Goal: Transaction & Acquisition: Purchase product/service

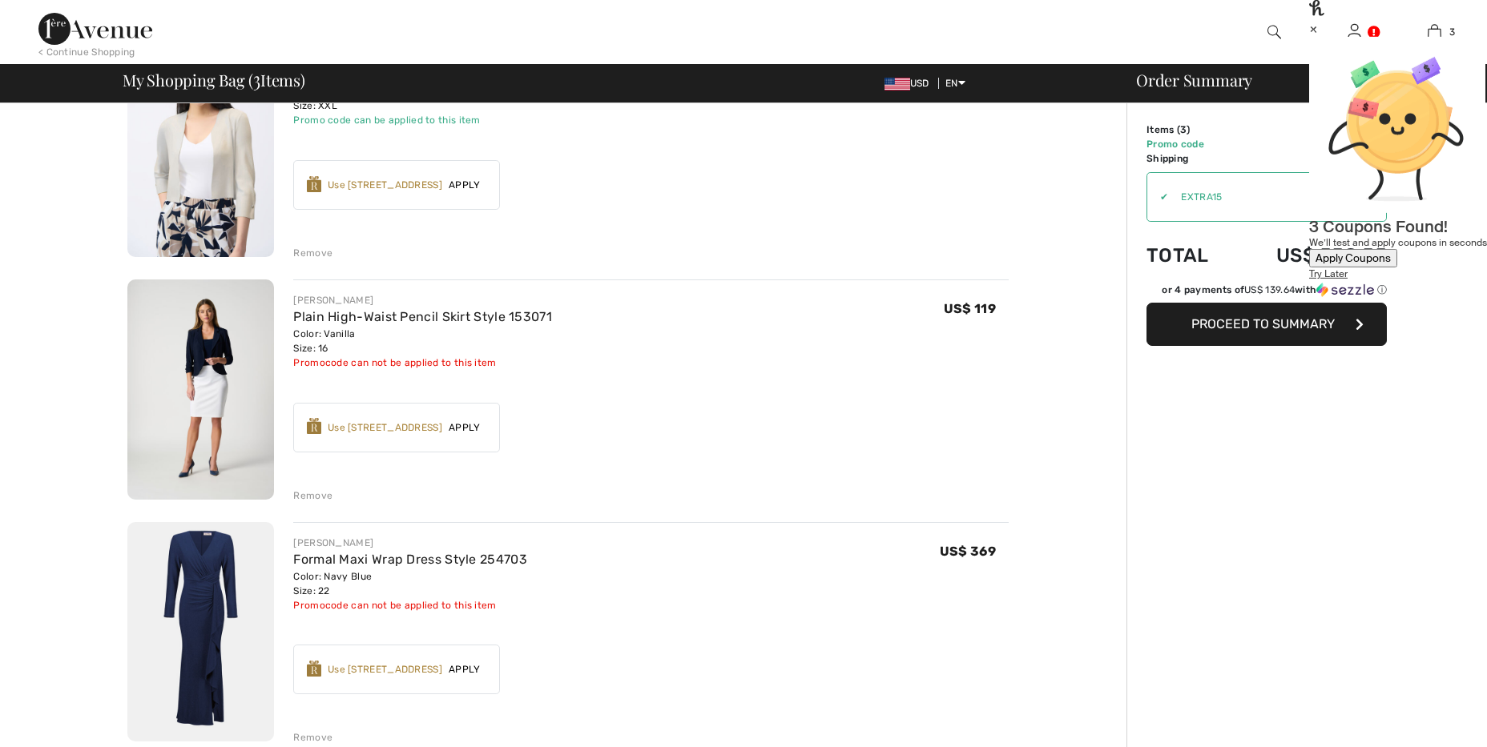
scroll to position [223, 0]
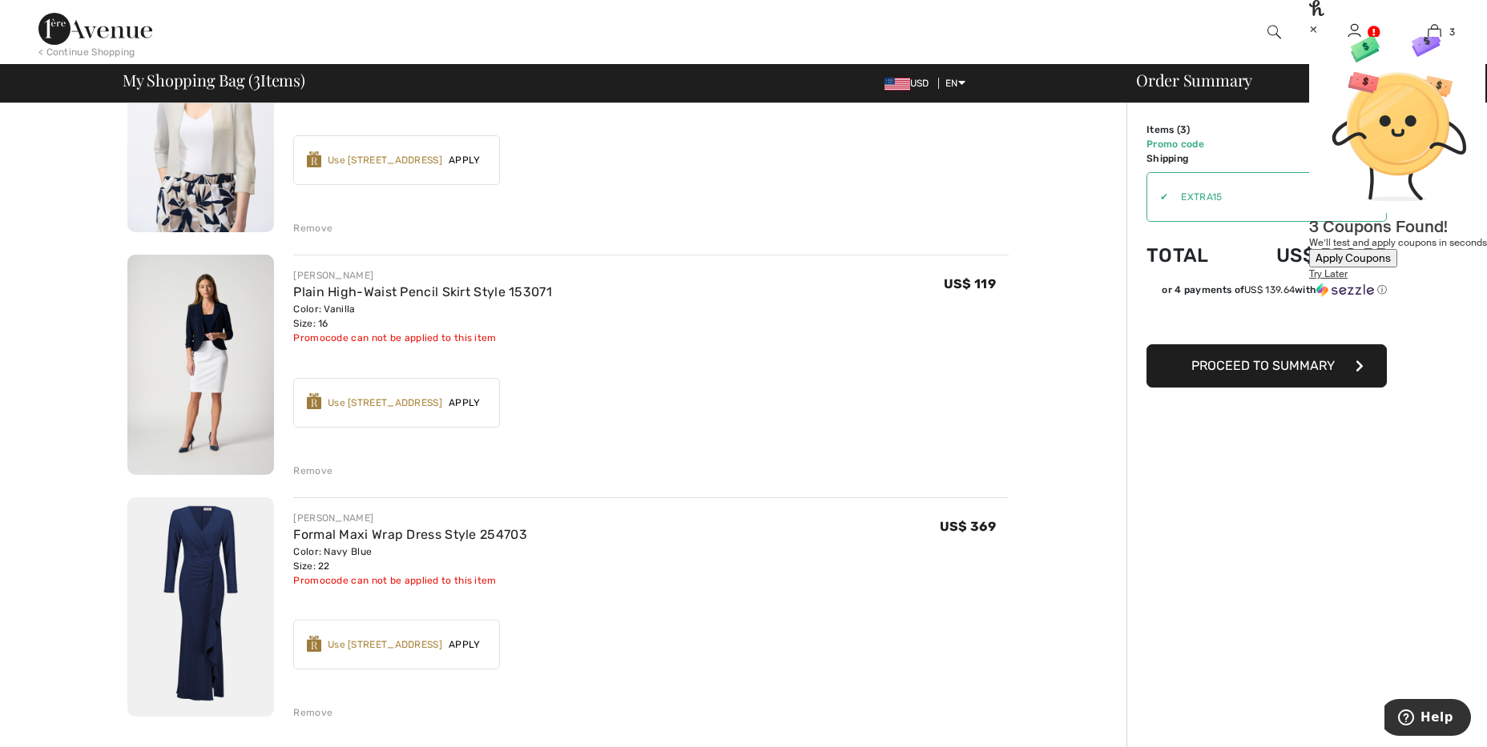
click at [478, 642] on span "Apply" at bounding box center [464, 645] width 45 height 14
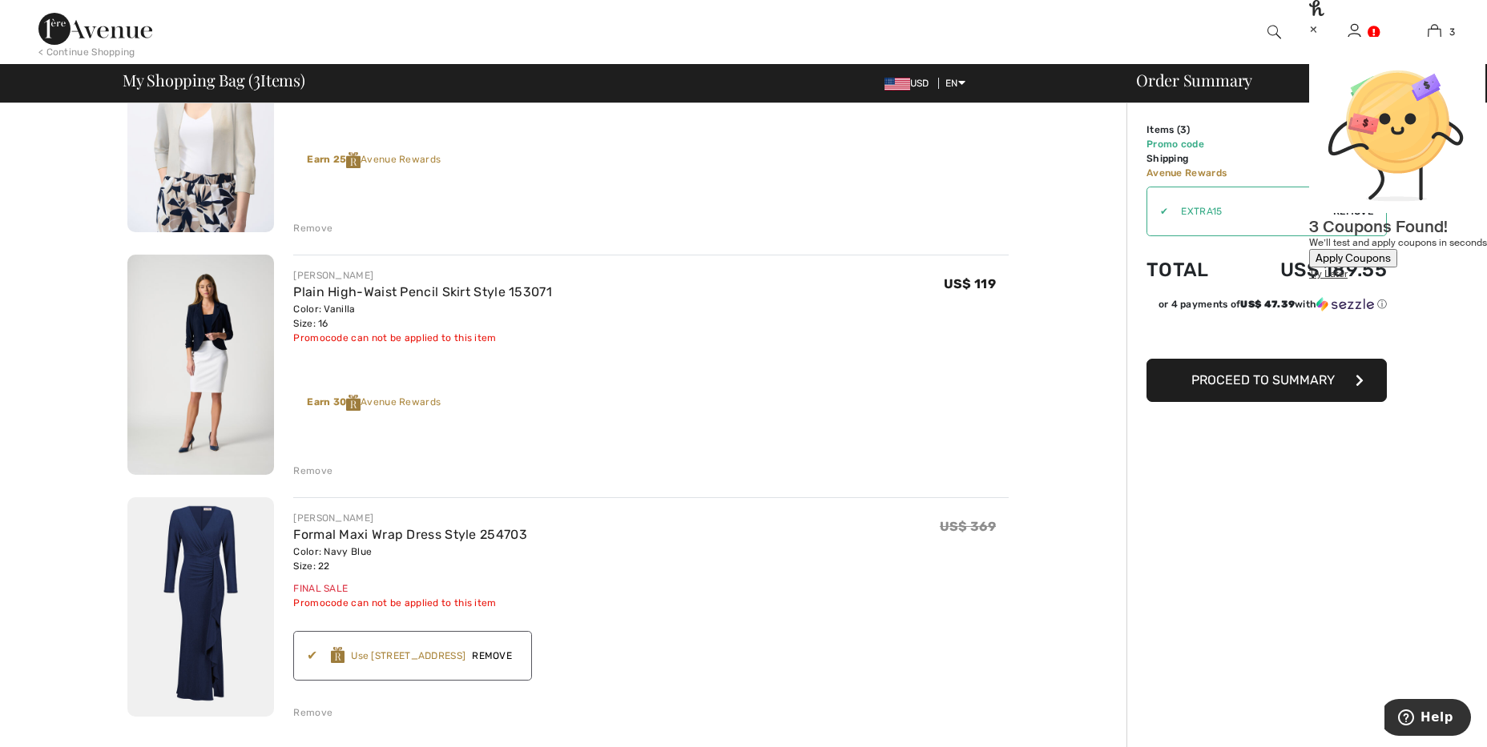
click at [1235, 382] on span "Proceed to Summary" at bounding box center [1262, 380] width 143 height 15
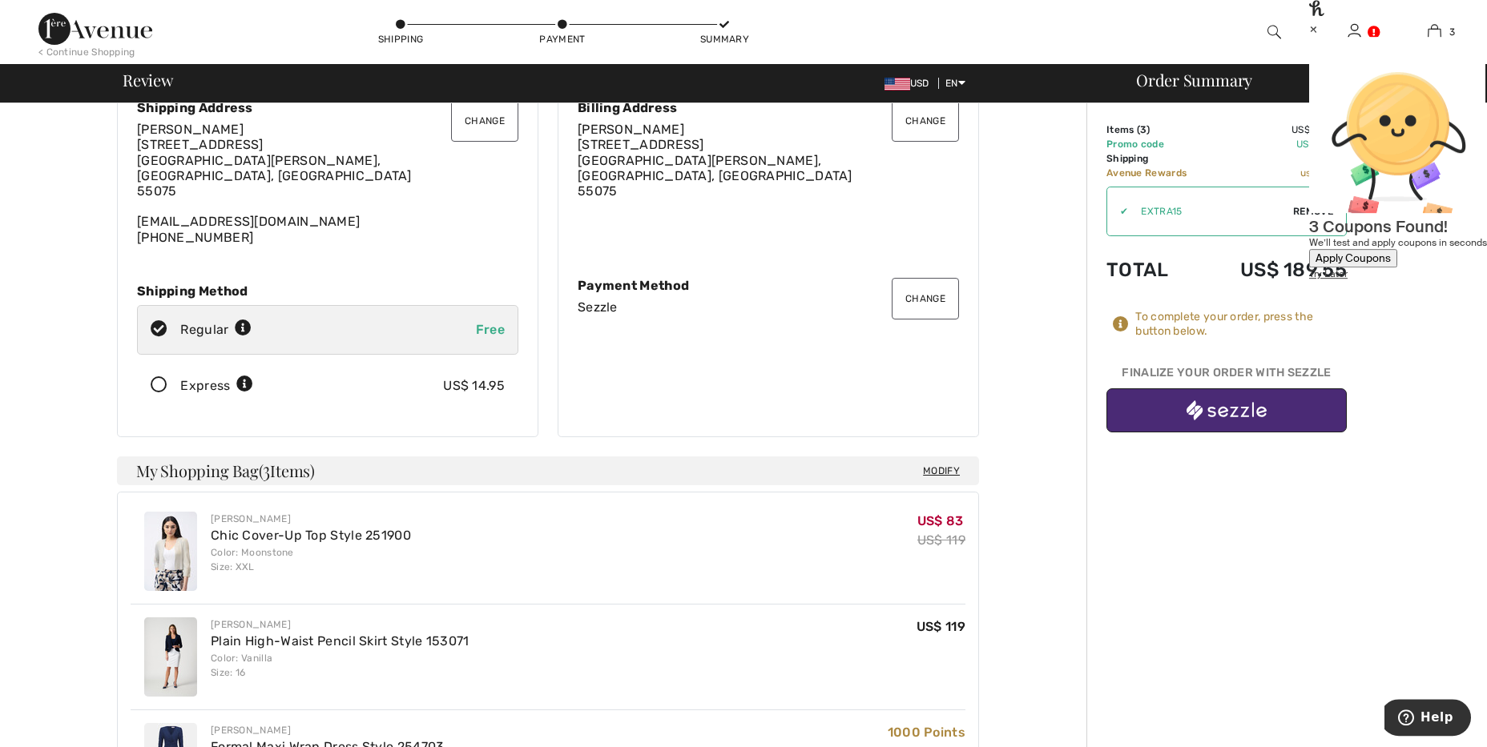
scroll to position [111, 0]
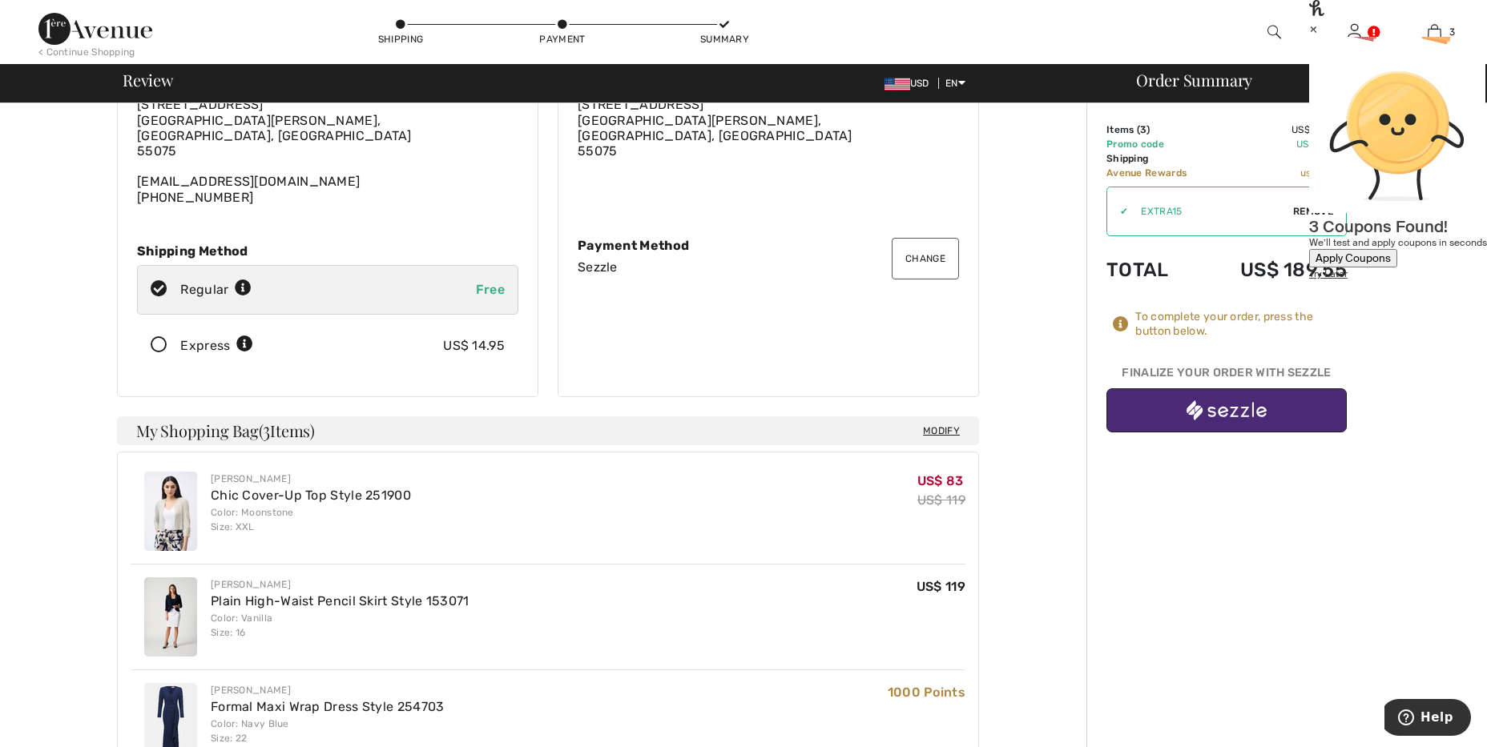
click at [948, 260] on button "Change" at bounding box center [925, 259] width 67 height 42
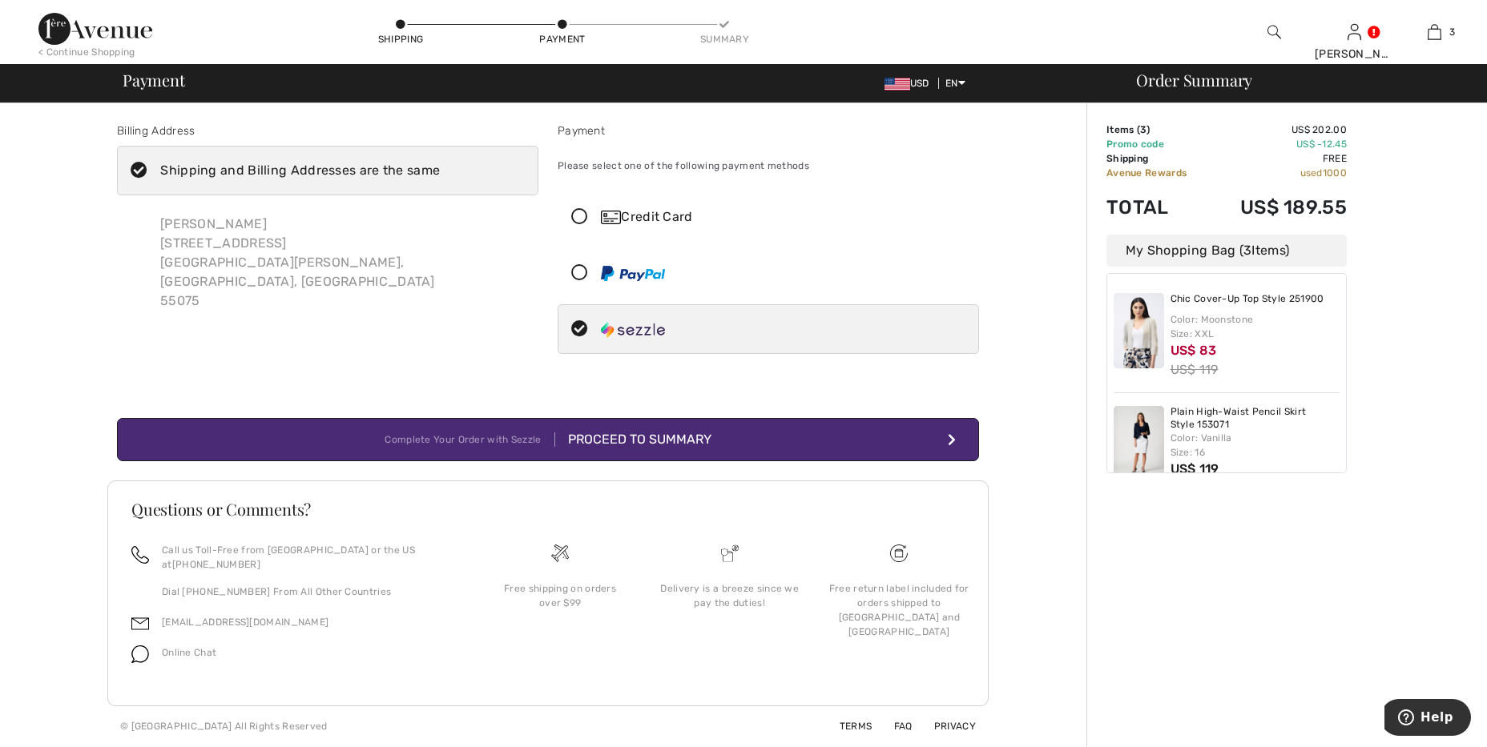
click at [646, 328] on img at bounding box center [633, 330] width 64 height 16
radio input "true"
click at [626, 441] on div "Proceed to Summary" at bounding box center [633, 439] width 156 height 19
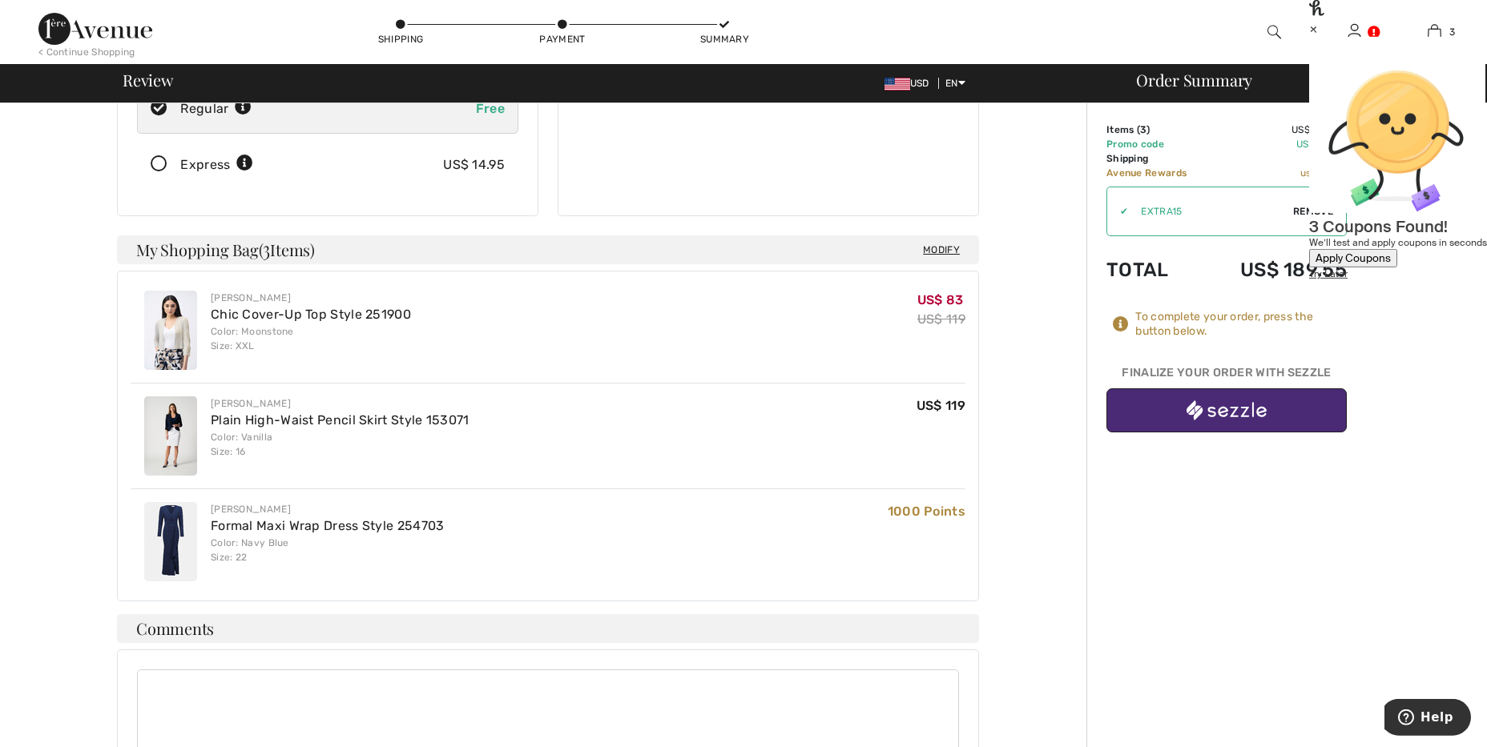
scroll to position [334, 0]
